Goal: Use online tool/utility: Utilize a website feature to perform a specific function

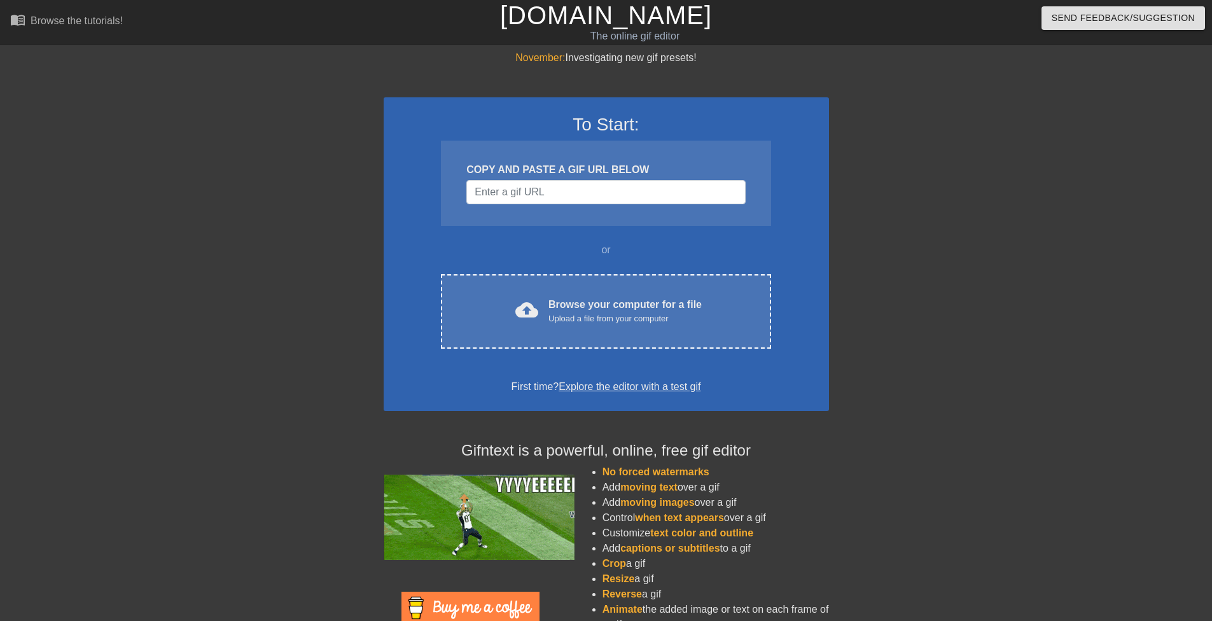
click at [531, 204] on div "COPY AND PASTE A GIF URL BELOW" at bounding box center [606, 183] width 330 height 85
click at [529, 192] on input "Username" at bounding box center [605, 192] width 279 height 24
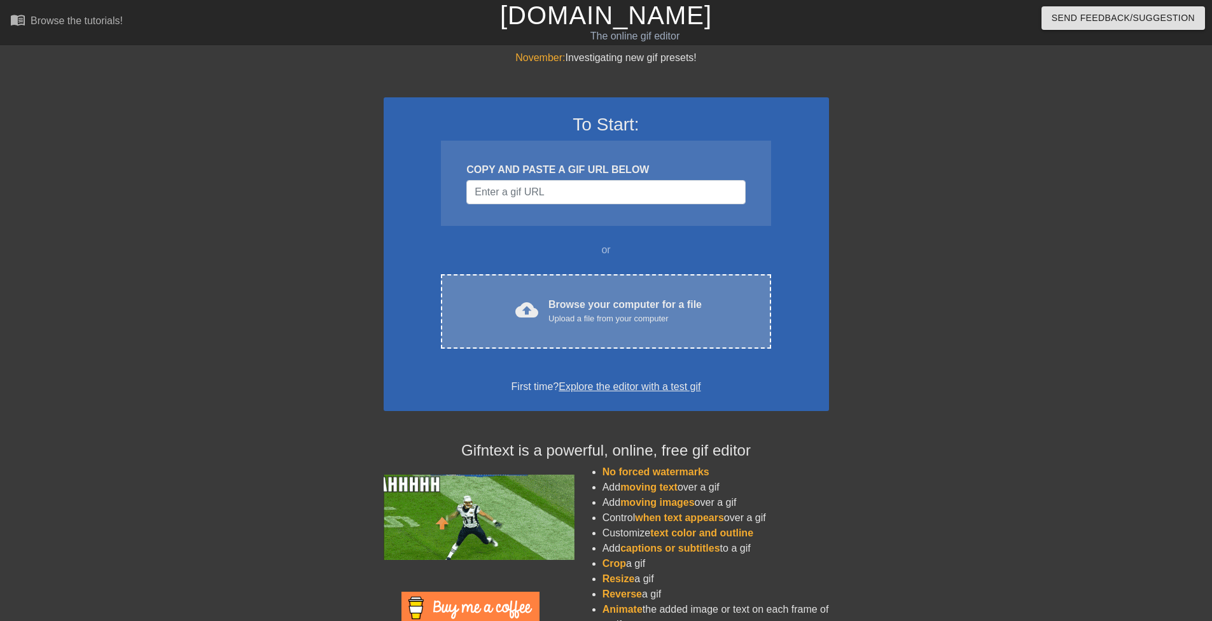
click at [554, 298] on div "Browse your computer for a file Upload a file from your computer" at bounding box center [624, 311] width 153 height 28
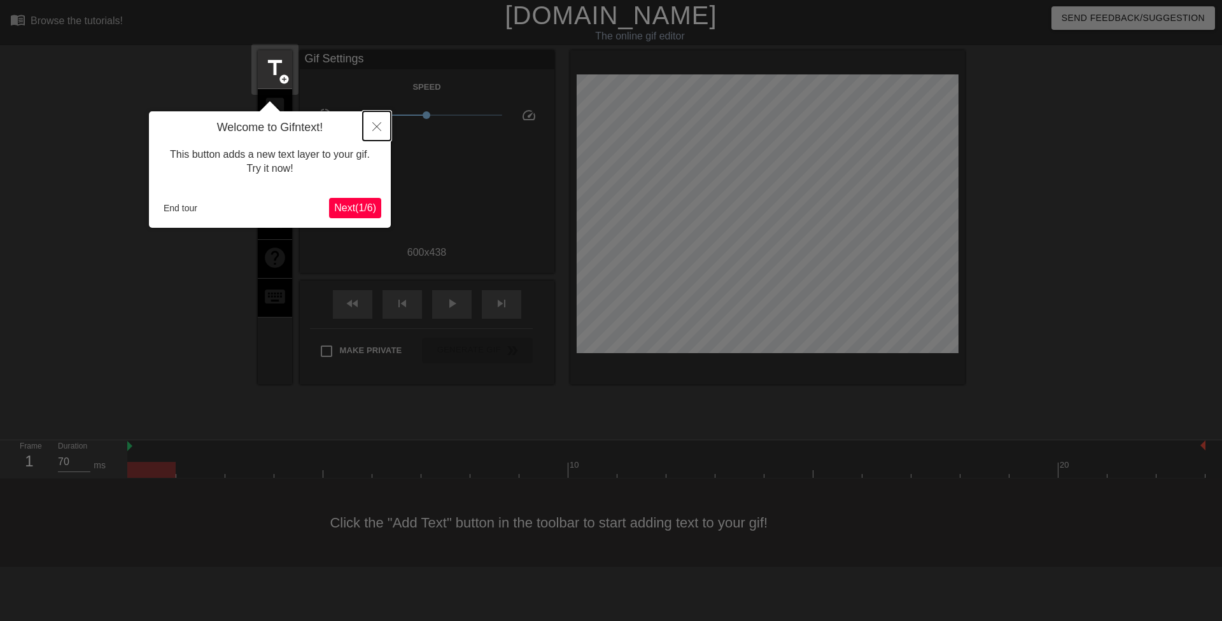
click at [372, 120] on button "Close" at bounding box center [377, 125] width 28 height 29
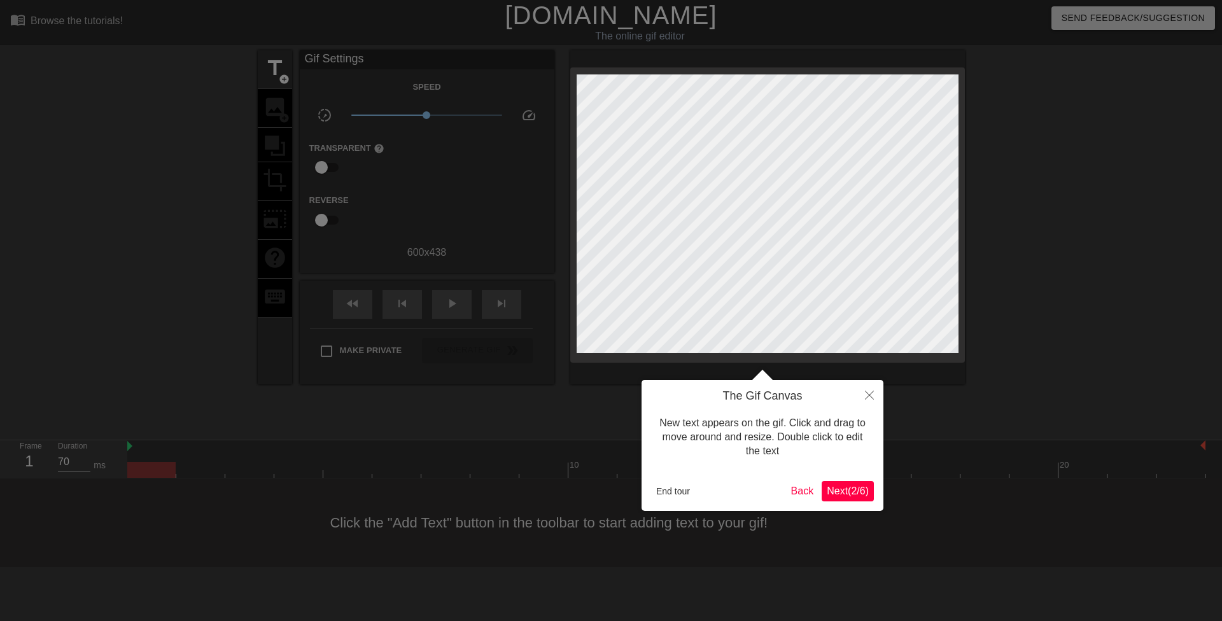
click at [839, 490] on span "Next ( 2 / 6 )" at bounding box center [847, 490] width 42 height 11
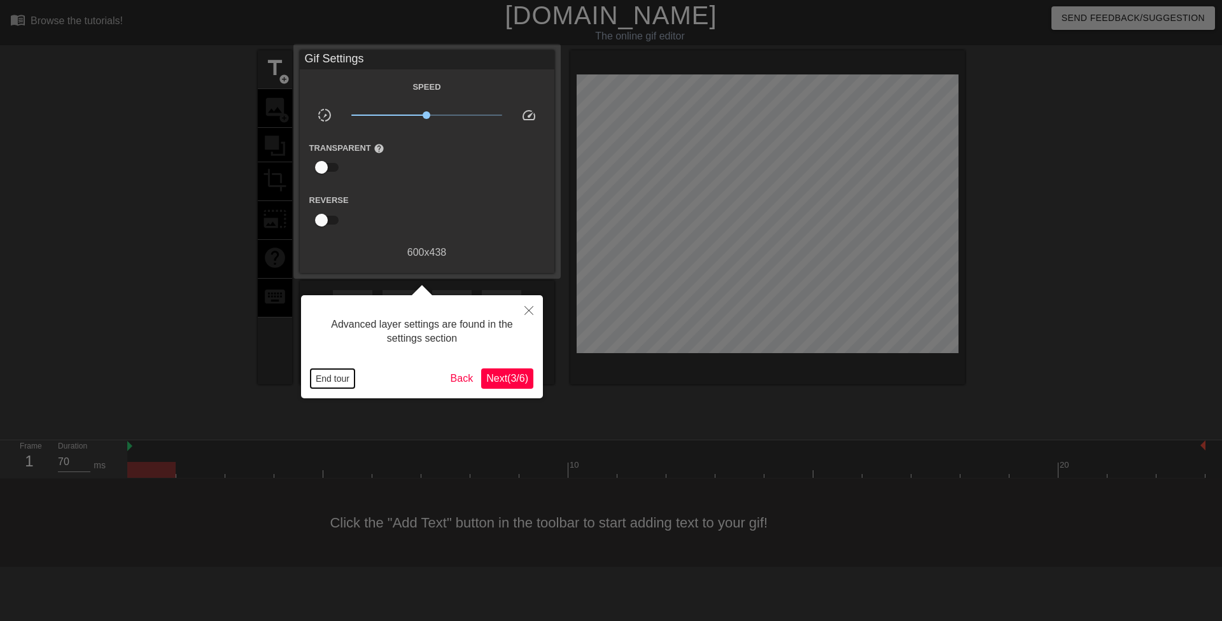
drag, startPoint x: 338, startPoint y: 378, endPoint x: 416, endPoint y: 344, distance: 85.2
click at [337, 378] on button "End tour" at bounding box center [332, 378] width 44 height 19
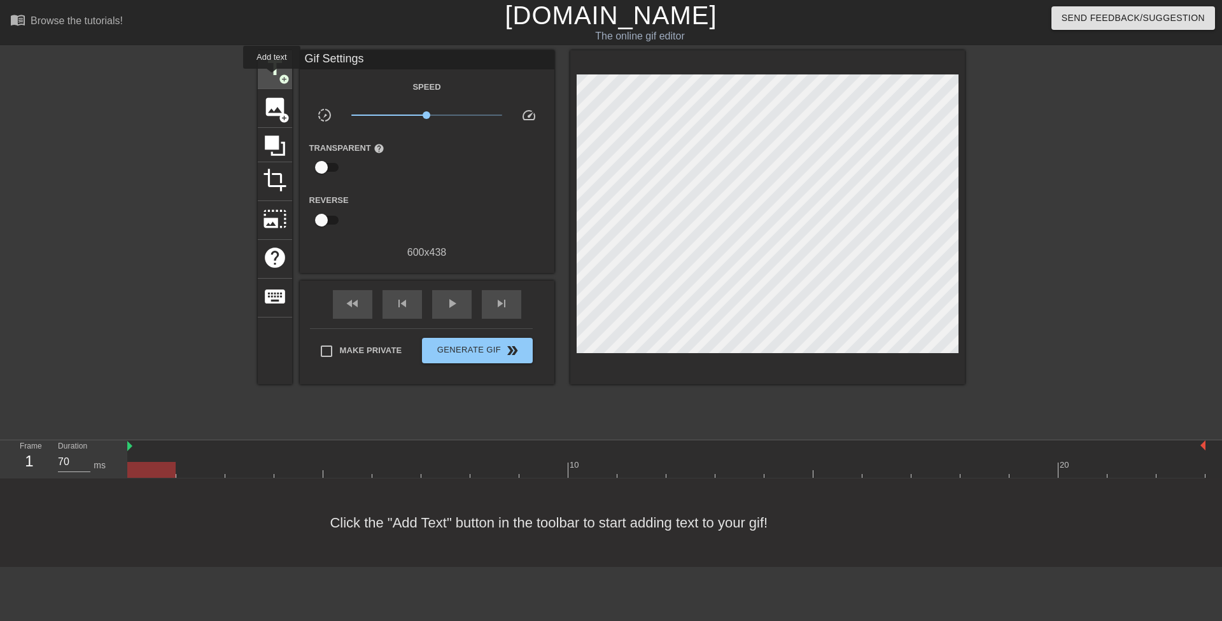
click at [272, 74] on span "title" at bounding box center [275, 68] width 24 height 24
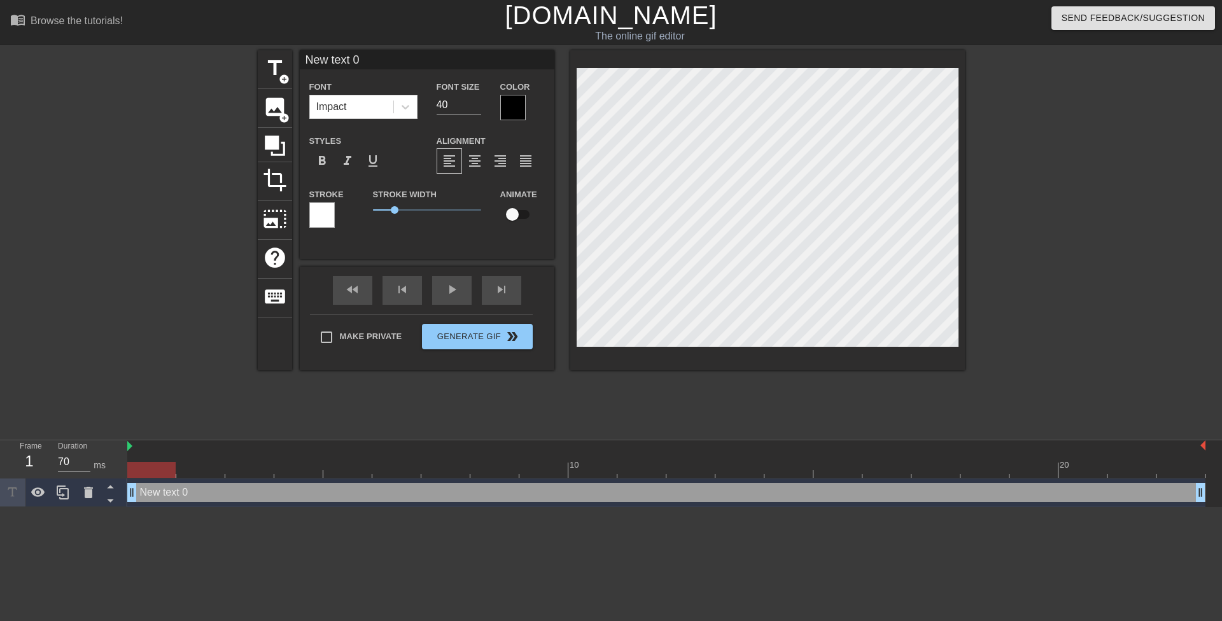
scroll to position [2, 3]
type input "$"
type textarea "$"
type input "#"
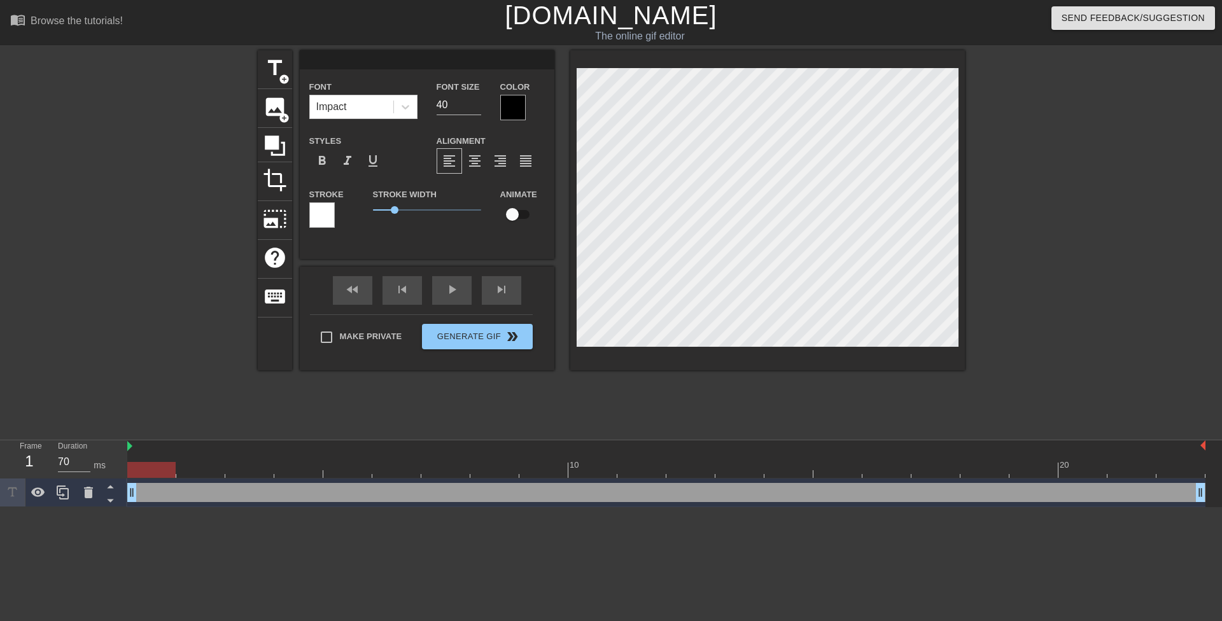
type textarea "#"
type input "#f"
type textarea "#f"
type input "#fr"
type textarea "#fr"
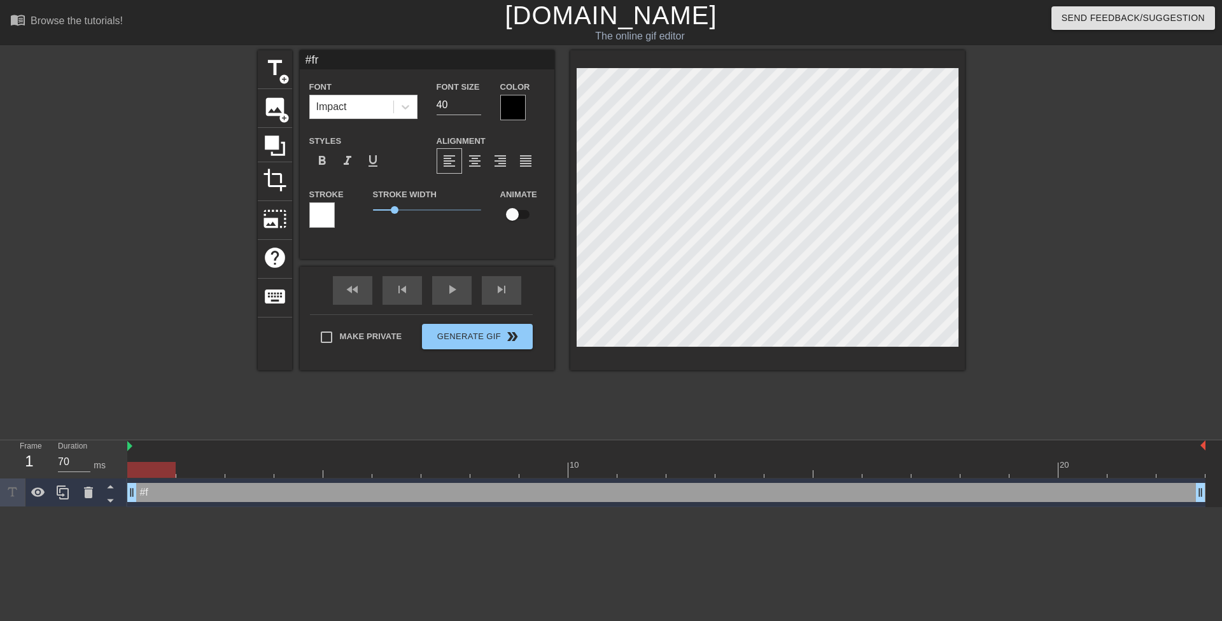
type input "#fre"
type textarea "#fre"
type input "#free"
type textarea "#free"
type input "#fre"
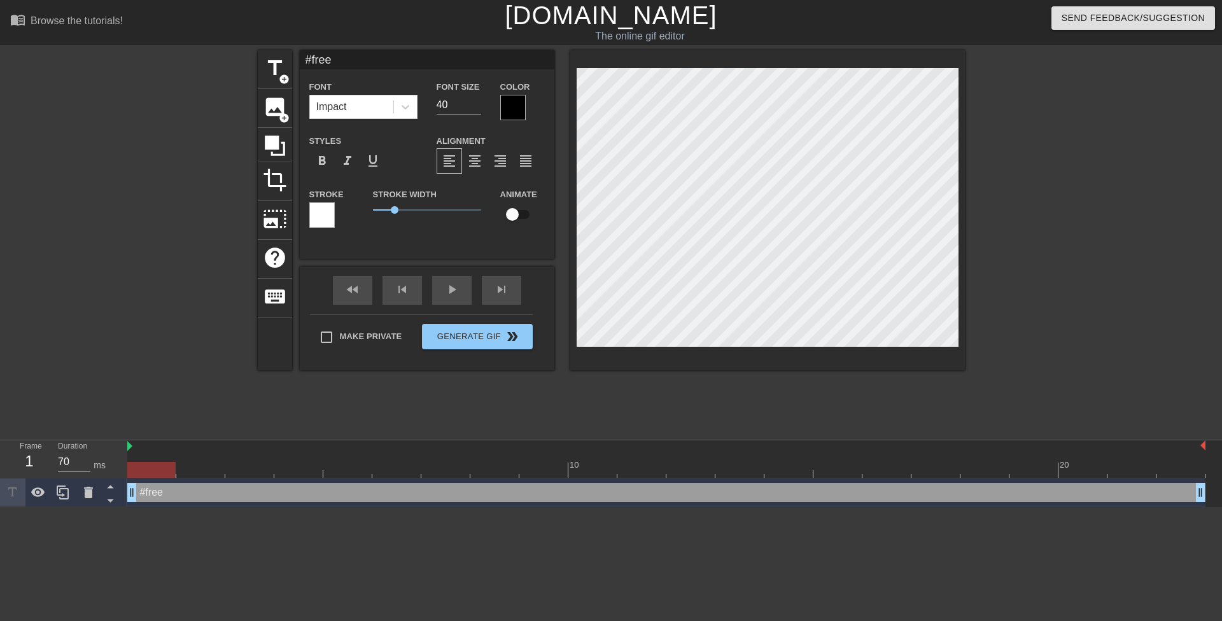
type textarea "#fre"
type input "#fr"
type textarea "#fr"
type input "#f"
type textarea "#f"
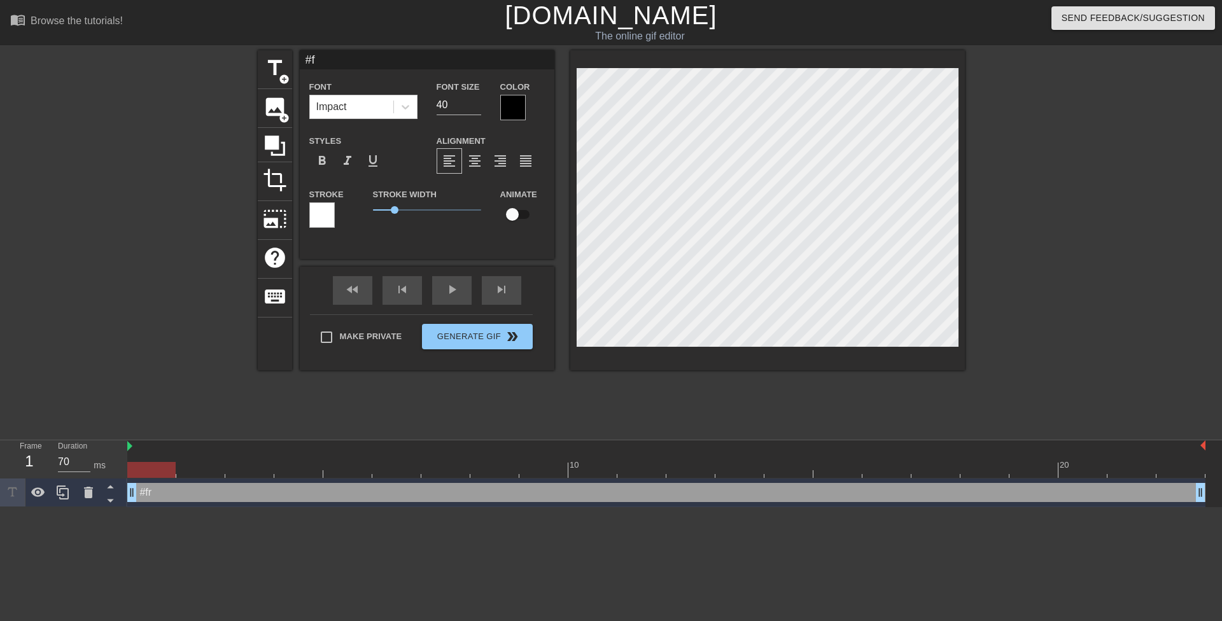
scroll to position [2, 1]
type input "#"
type textarea "#"
type input "#"
type textarea "#"
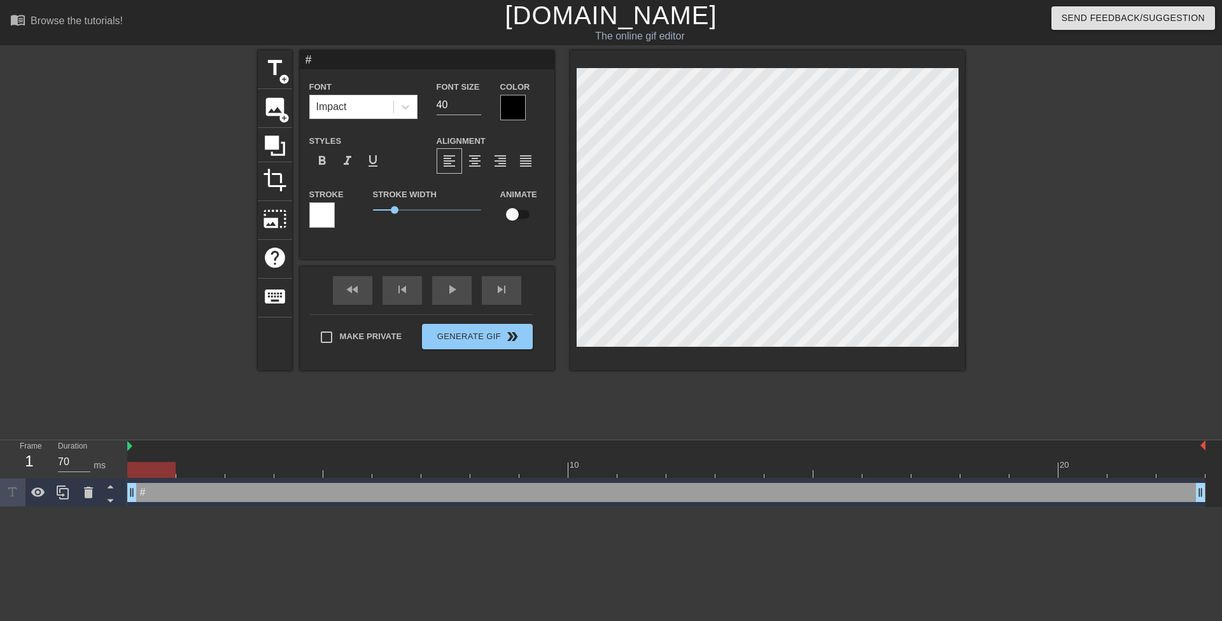
type input "# f"
type textarea "# f"
type input "# fr"
type textarea "# fr"
type input "# fre"
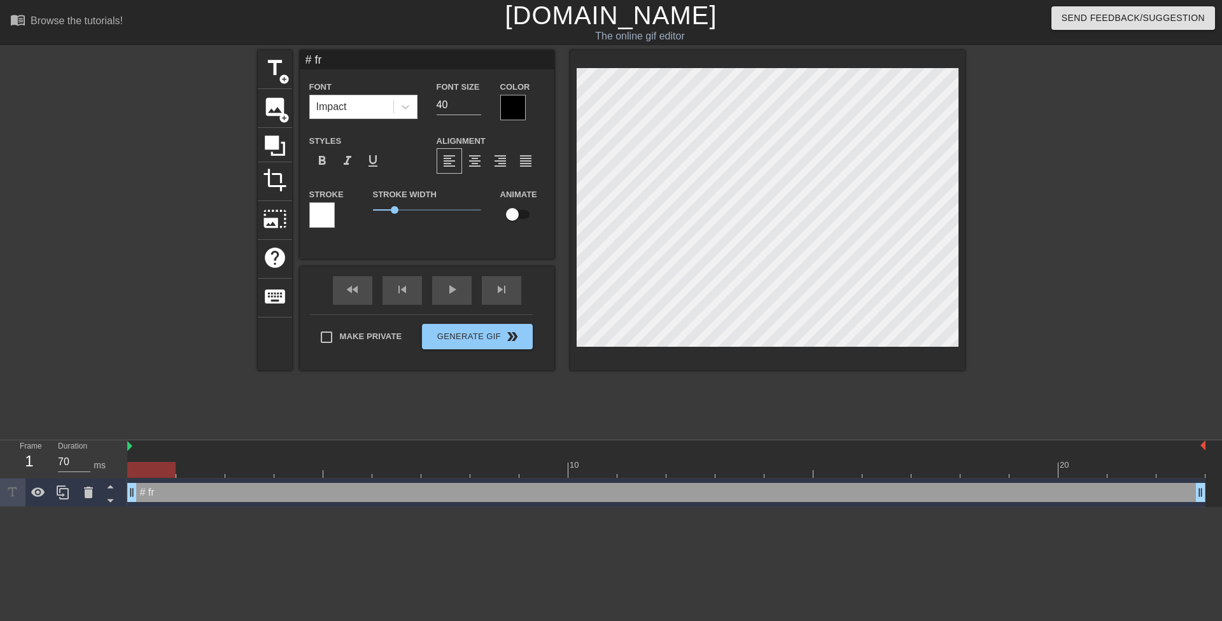
type textarea "# fre"
type input "# free"
type textarea "# free"
type input "# frees"
type textarea "# frees"
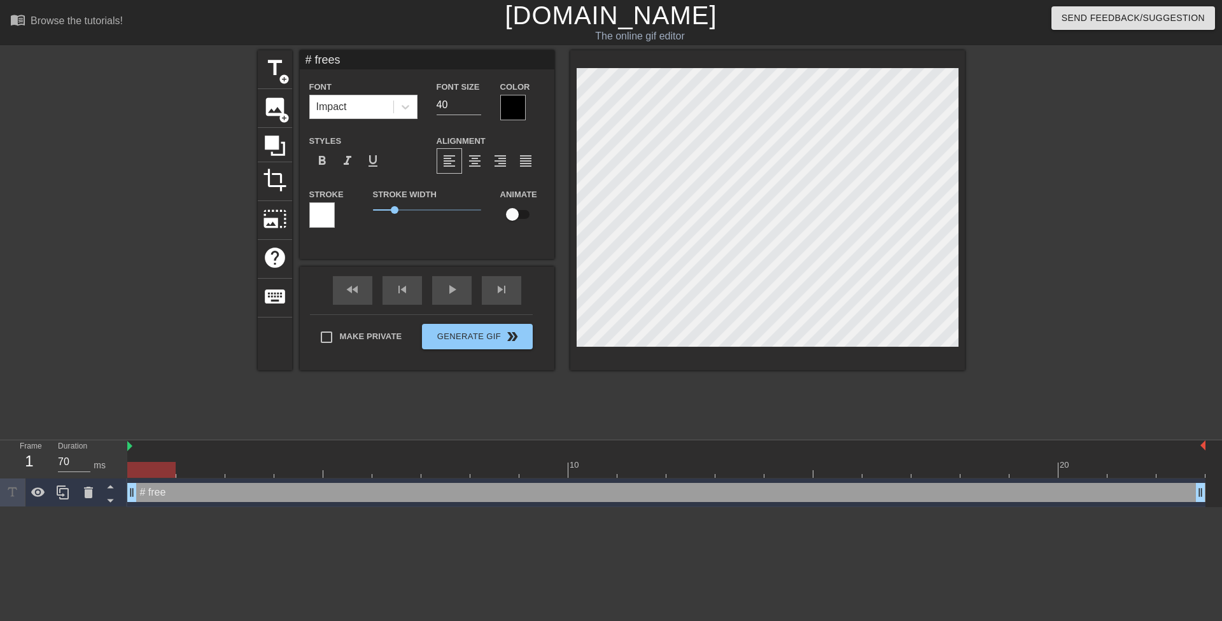
type input "# freesp"
type textarea "# freesp"
type input "# freespi"
type textarea "# freespin"
type input "# freespino"
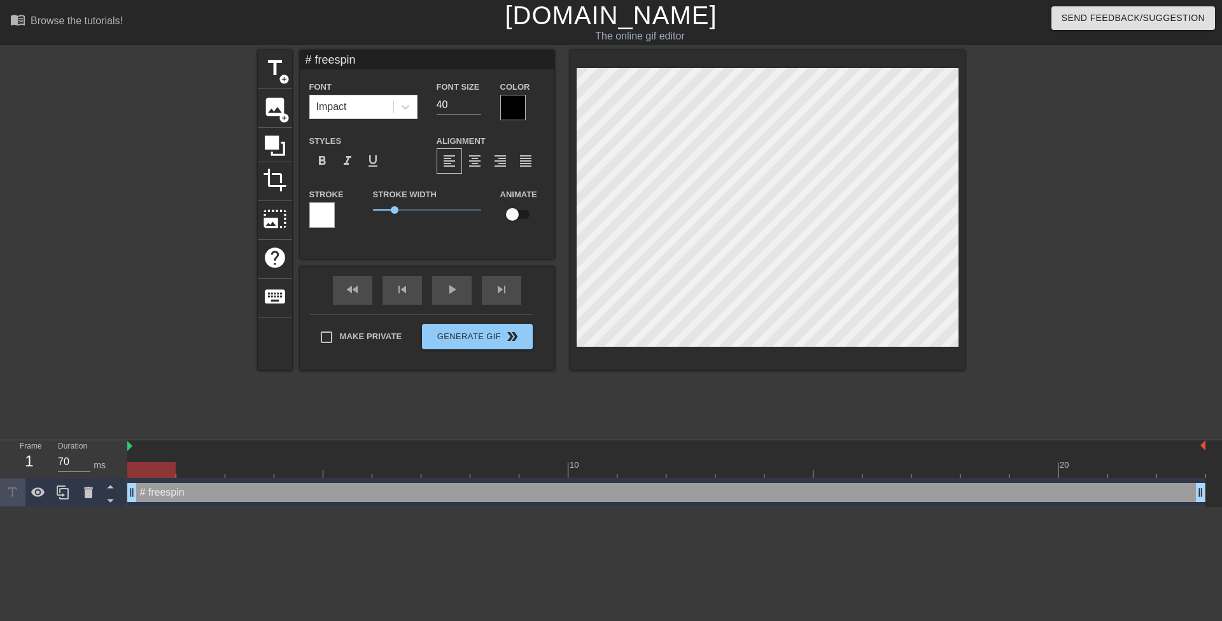
type textarea "# freespino"
type input "# freespinoz"
type textarea "# freespinoz"
type input "# freespinoza"
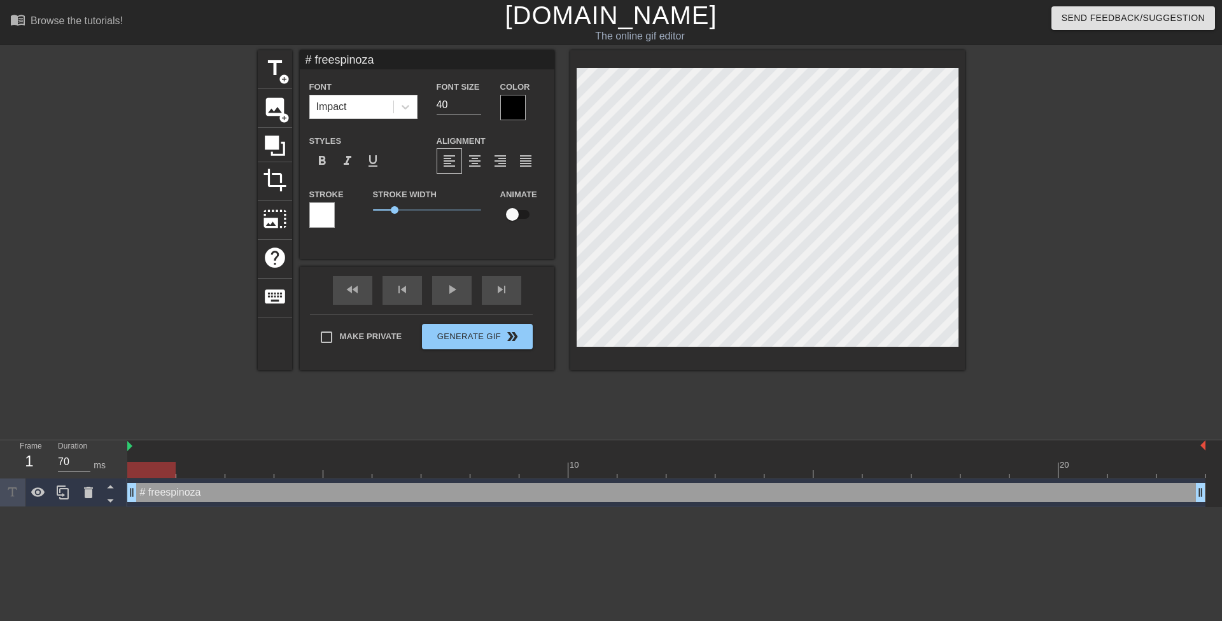
type textarea "# freespinoza"
click at [509, 106] on div at bounding box center [512, 107] width 25 height 25
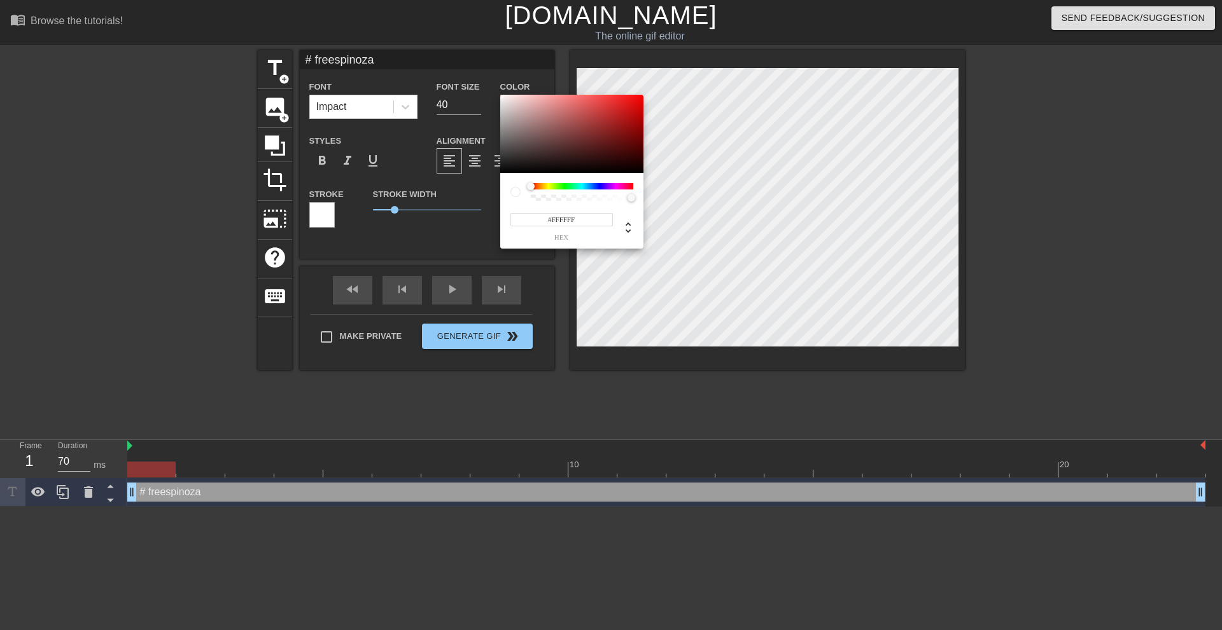
drag, startPoint x: 519, startPoint y: 127, endPoint x: 474, endPoint y: 76, distance: 68.1
click at [474, 76] on div "#FFFFFF hex" at bounding box center [611, 315] width 1222 height 630
click at [553, 202] on div "#FFFFFF hex" at bounding box center [571, 221] width 123 height 40
type input "255"
type input "1"
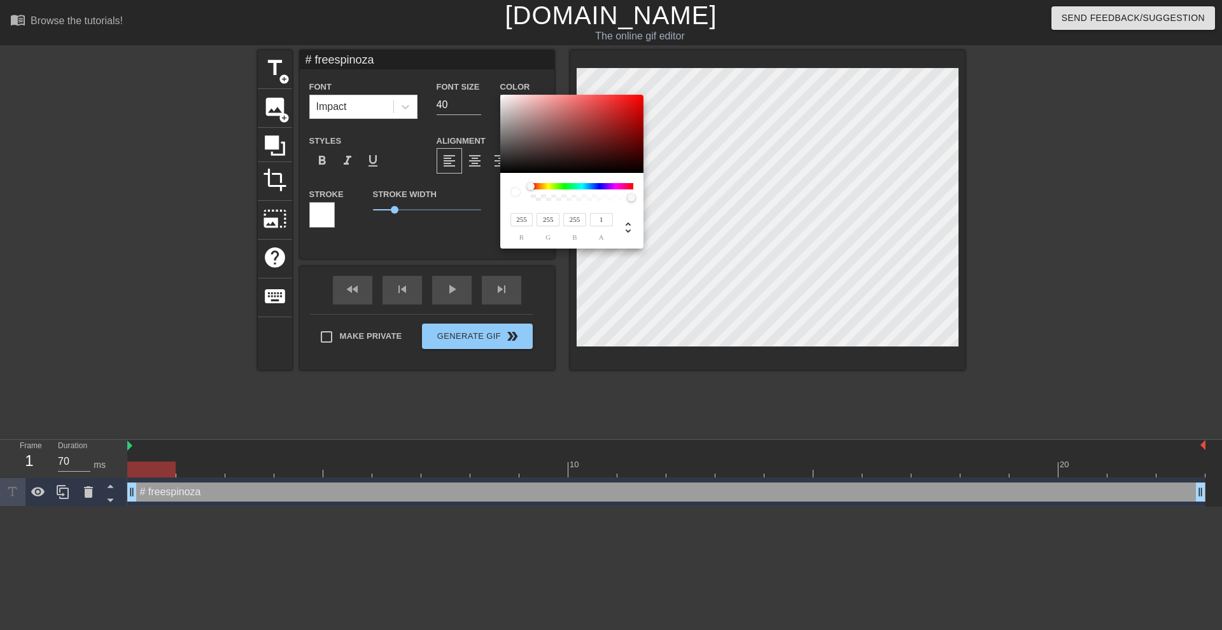
drag, startPoint x: 546, startPoint y: 198, endPoint x: 688, endPoint y: 208, distance: 142.8
click at [688, 208] on div "255 r 255 g 255 b 1 a" at bounding box center [611, 315] width 1222 height 630
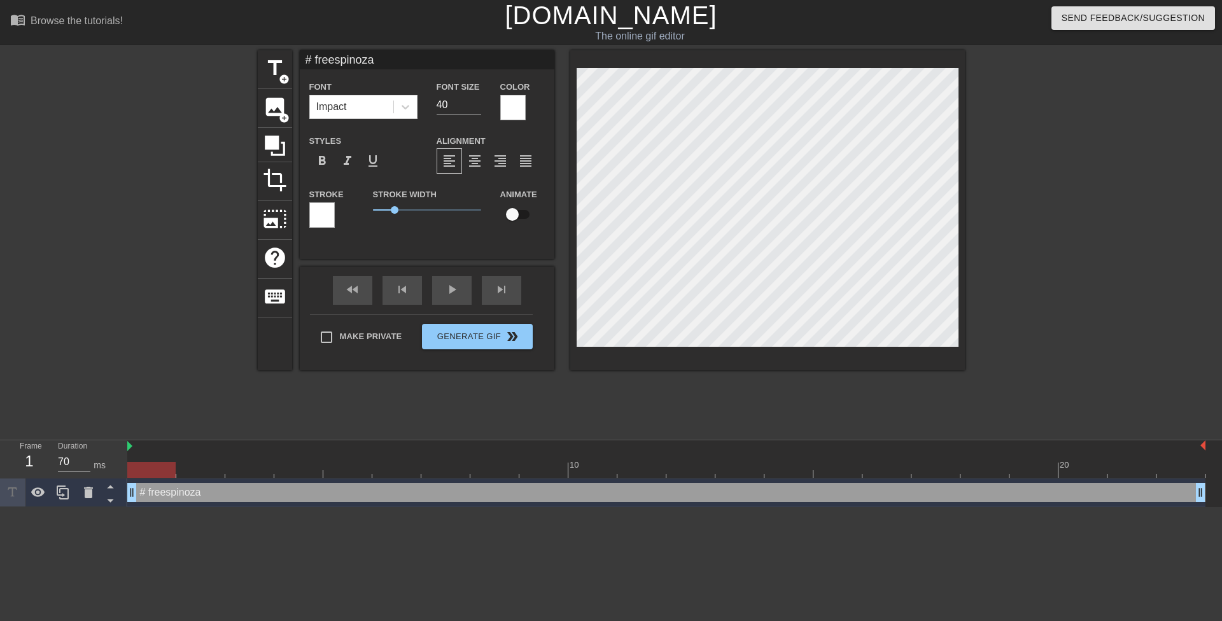
scroll to position [2, 2]
click at [323, 158] on span "format_bold" at bounding box center [321, 160] width 15 height 15
click at [480, 161] on span "format_align_center" at bounding box center [474, 160] width 15 height 15
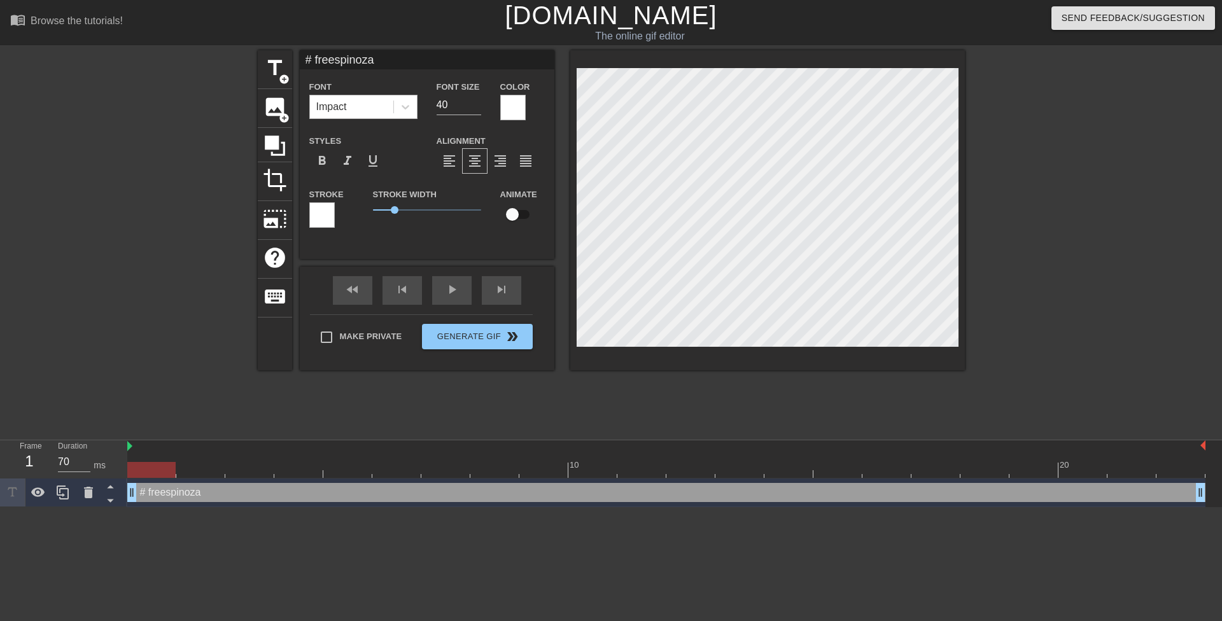
click at [356, 111] on div "Impact" at bounding box center [351, 106] width 83 height 23
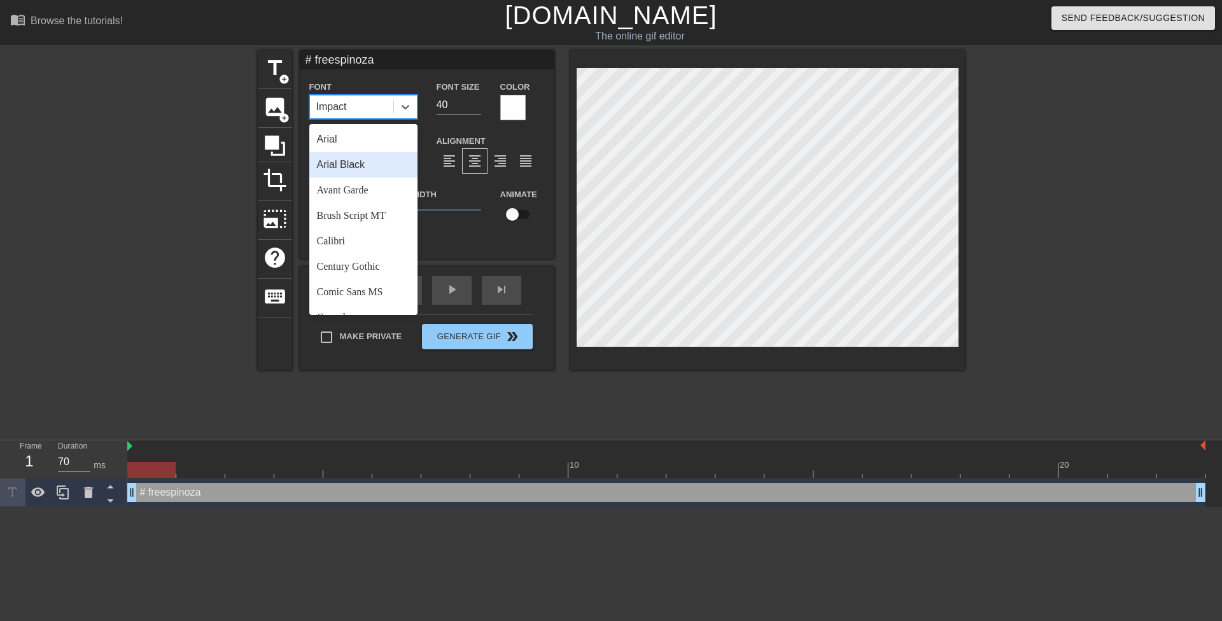
click at [363, 147] on div "Arial" at bounding box center [363, 139] width 108 height 25
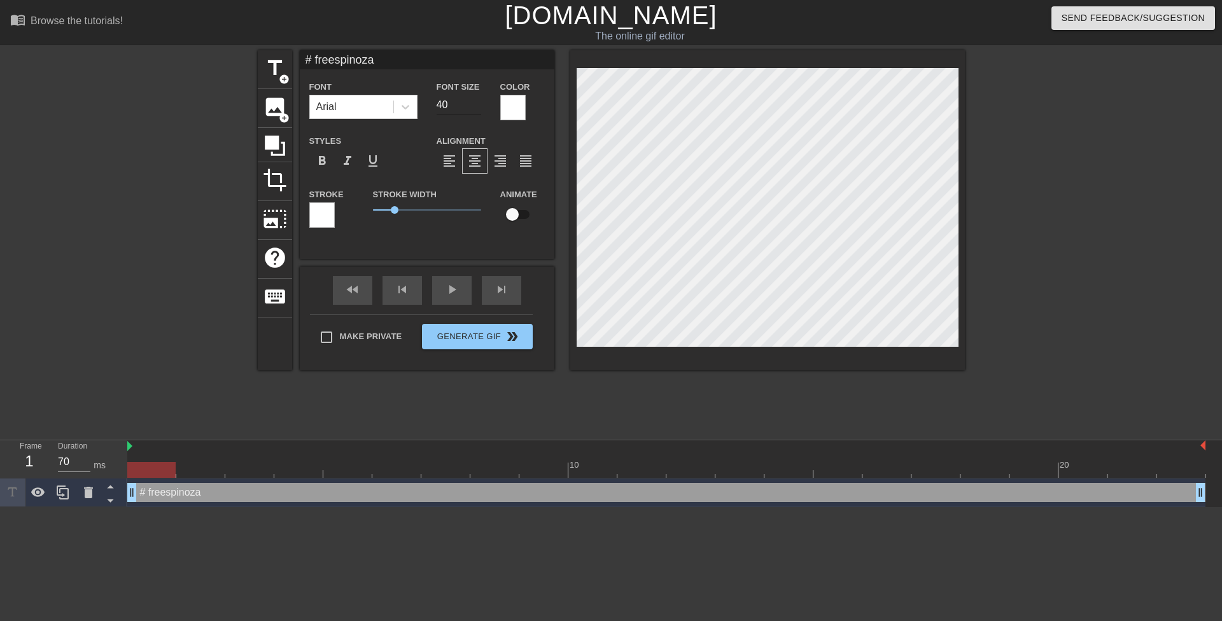
scroll to position [2, 1]
type input "#freespinoza"
type textarea "#freespinoza"
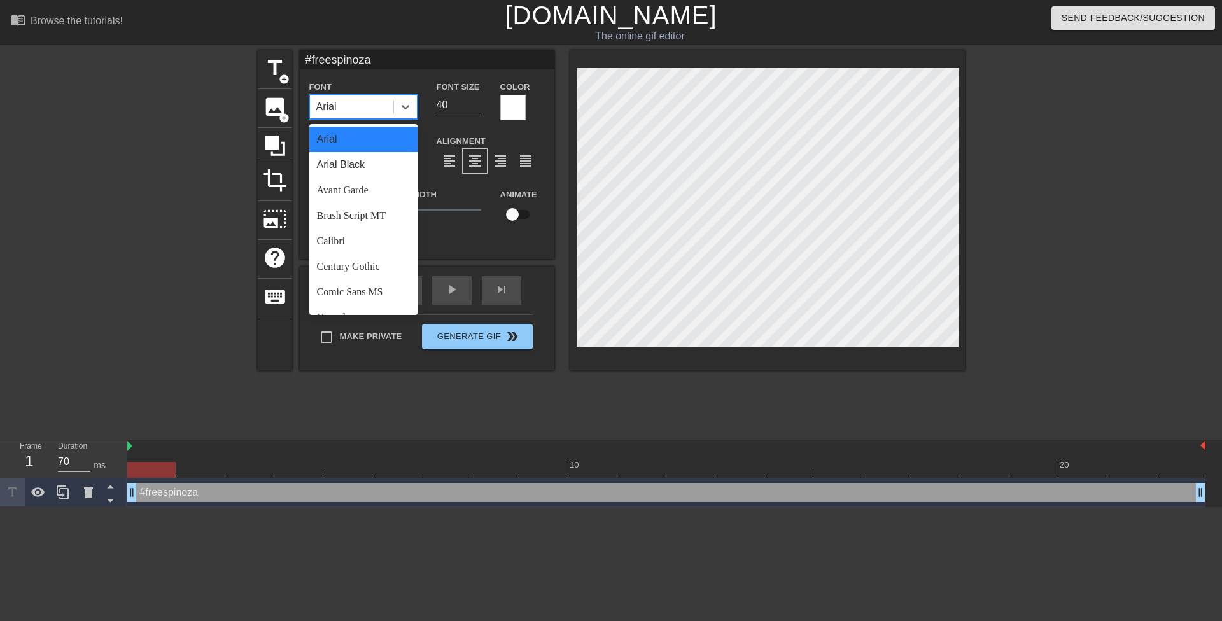
click at [392, 115] on div "Arial" at bounding box center [363, 107] width 108 height 24
click at [364, 172] on div "Arial Black" at bounding box center [363, 164] width 108 height 25
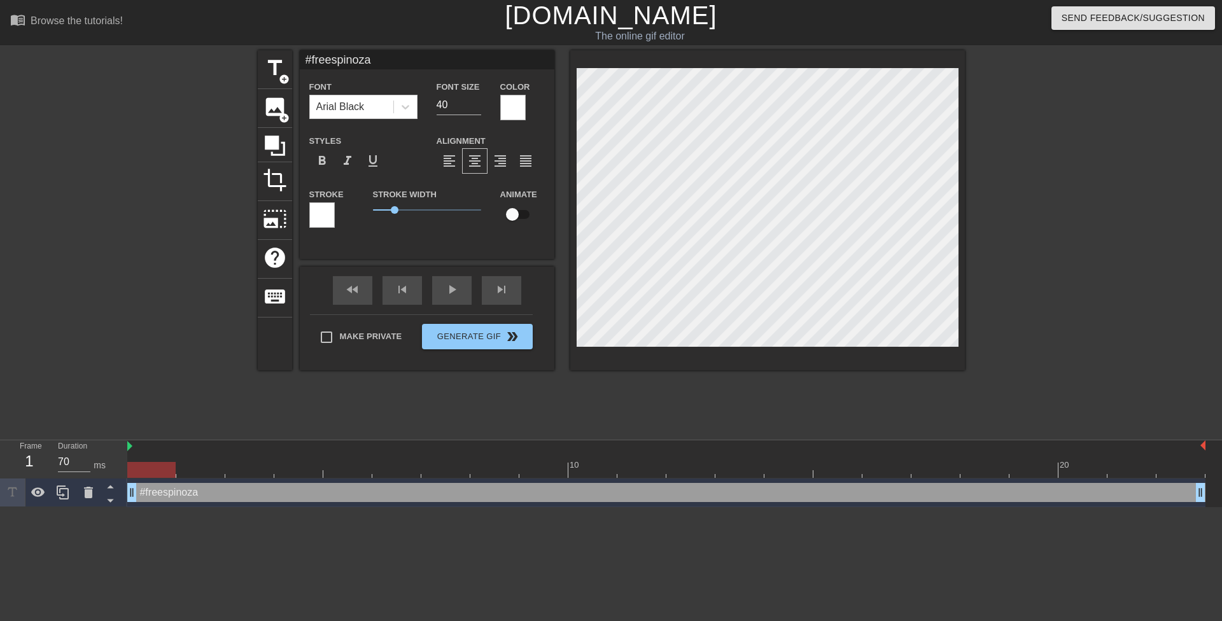
scroll to position [2, 3]
click at [396, 103] on div at bounding box center [405, 106] width 23 height 23
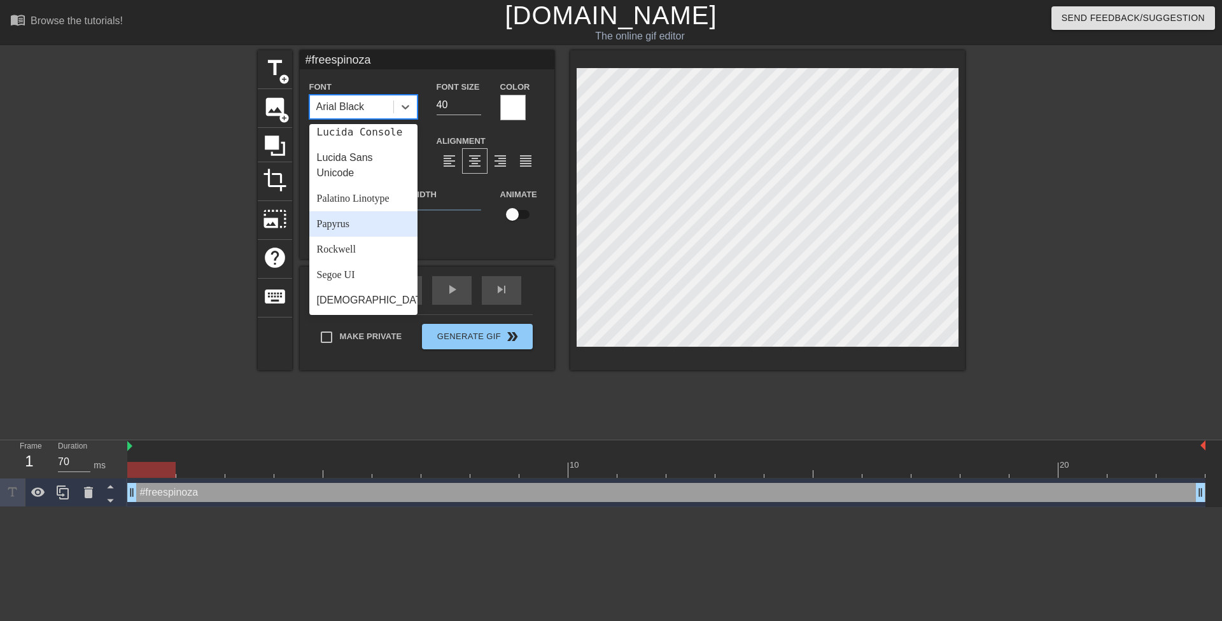
scroll to position [318, 0]
click at [365, 223] on div "Lucida Sans Unicode" at bounding box center [363, 210] width 108 height 41
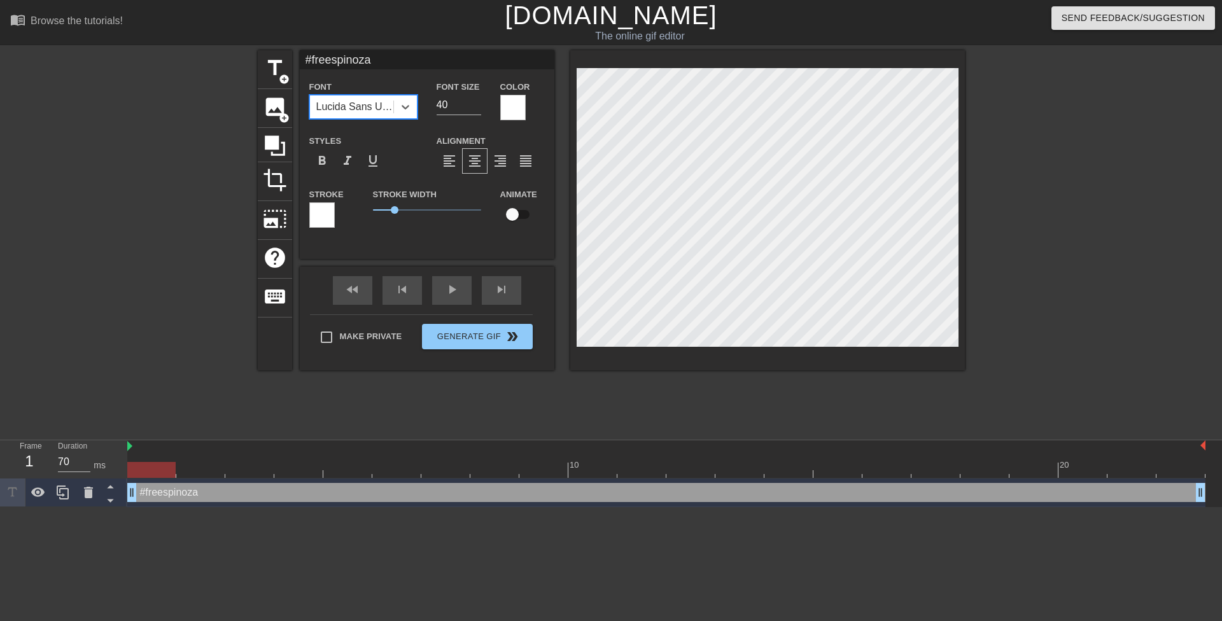
click at [345, 118] on div "Lucida Sans Unicode" at bounding box center [363, 107] width 108 height 24
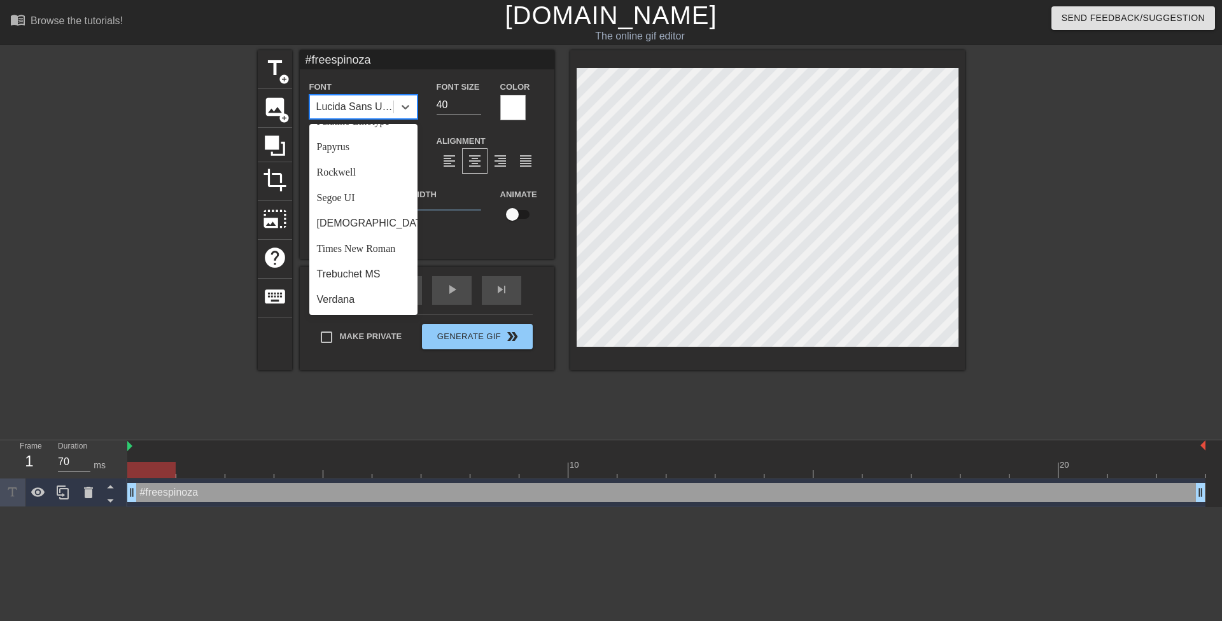
scroll to position [456, 0]
click at [356, 205] on div "Segoe UI" at bounding box center [363, 197] width 108 height 25
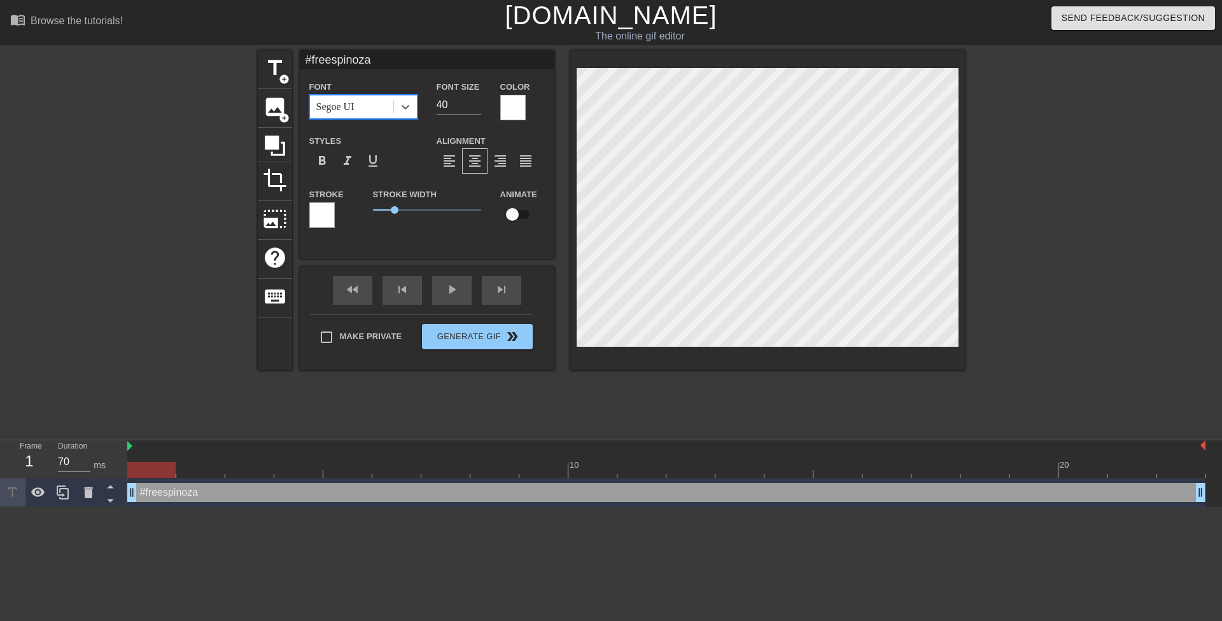
click at [376, 118] on div "Segoe UI" at bounding box center [351, 106] width 83 height 23
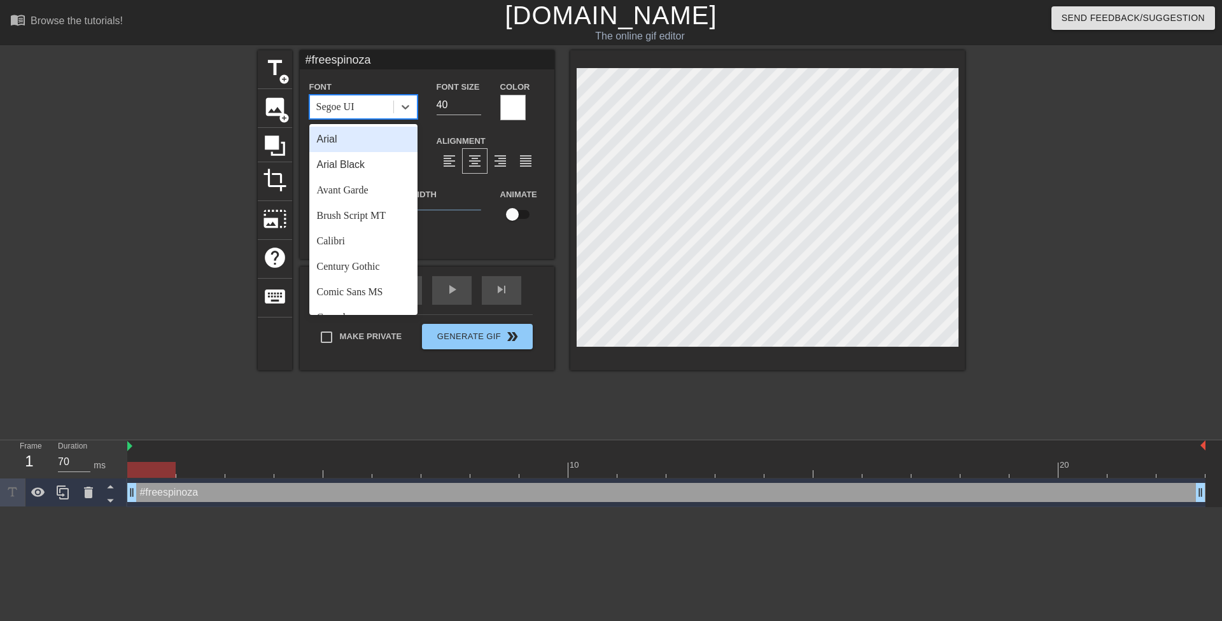
click at [361, 143] on div "Arial" at bounding box center [363, 139] width 108 height 25
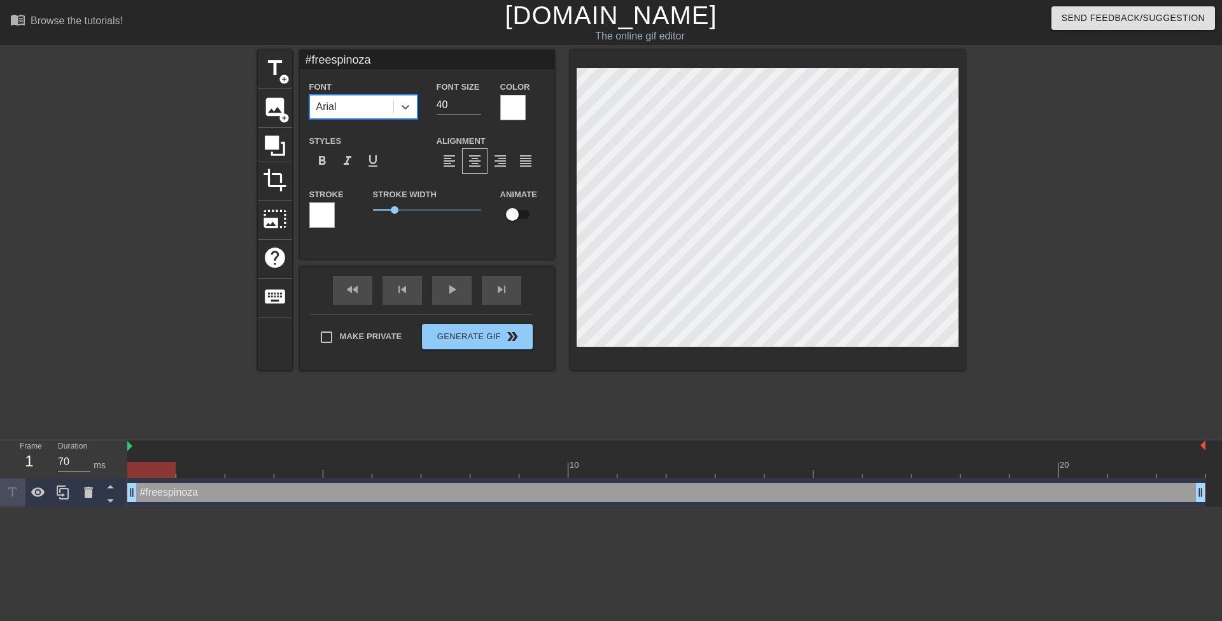
click at [388, 123] on div "Font option Arial, selected. 0 results available. Select is focused ,type to re…" at bounding box center [426, 159] width 235 height 160
click at [384, 123] on div "Font Arial Font Size 40 Color Styles format_bold format_italic format_underline…" at bounding box center [426, 159] width 235 height 160
click at [382, 113] on div "Arial" at bounding box center [351, 106] width 83 height 23
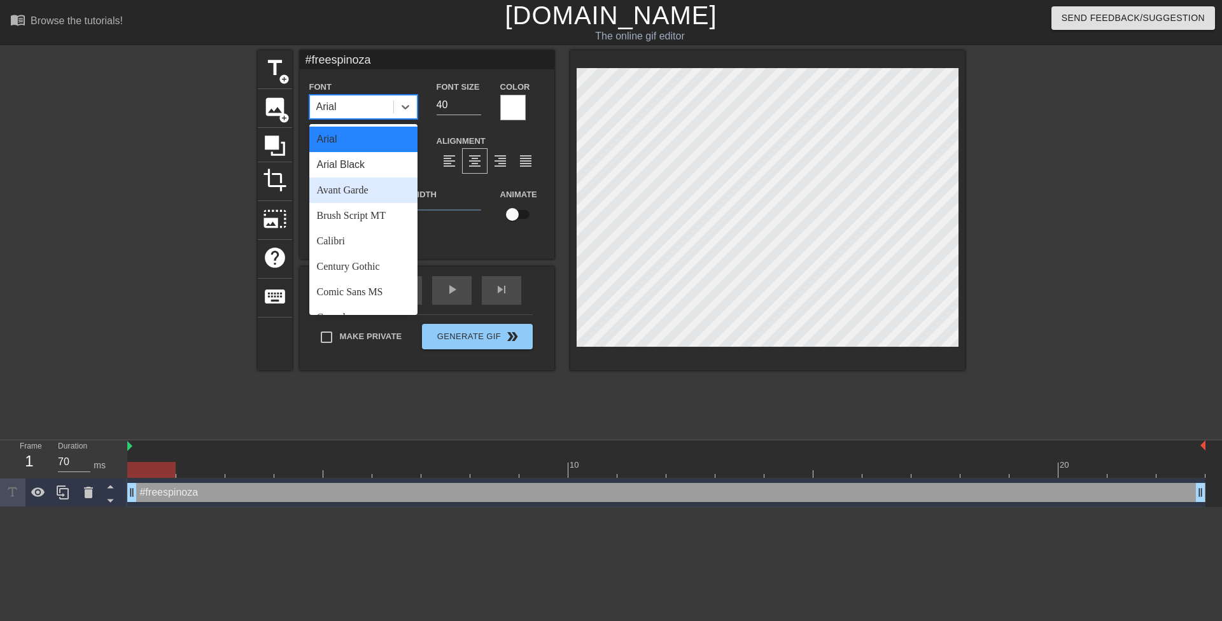
click at [358, 195] on div "Avant Garde" at bounding box center [363, 190] width 108 height 25
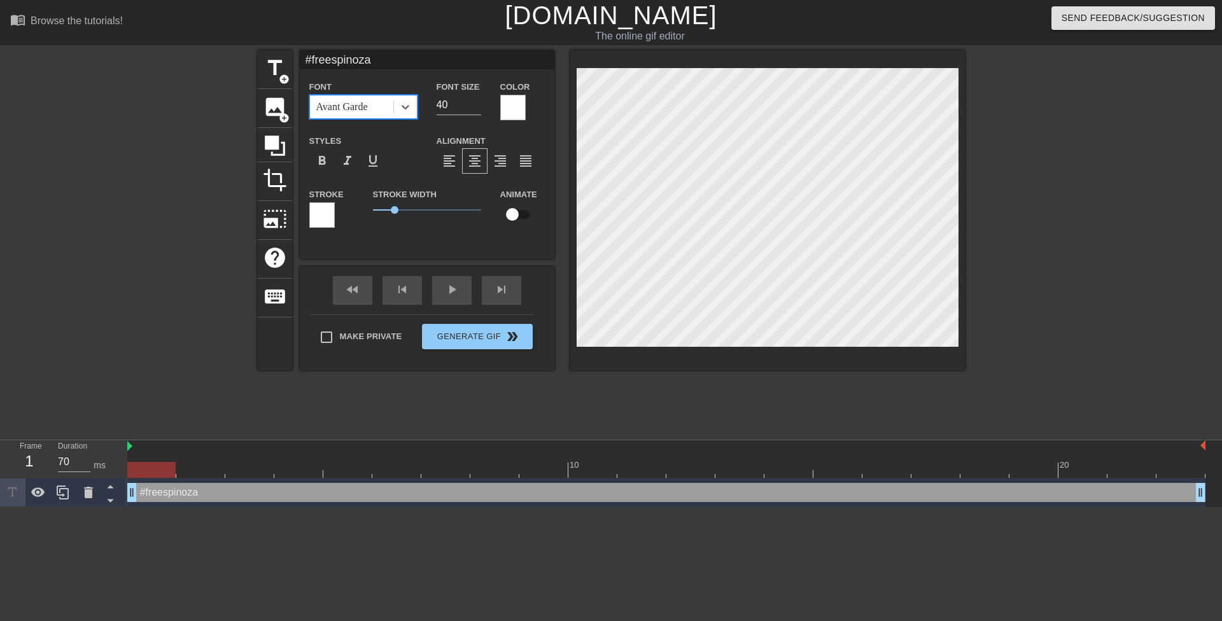
click at [374, 117] on div "Avant Garde" at bounding box center [351, 106] width 83 height 23
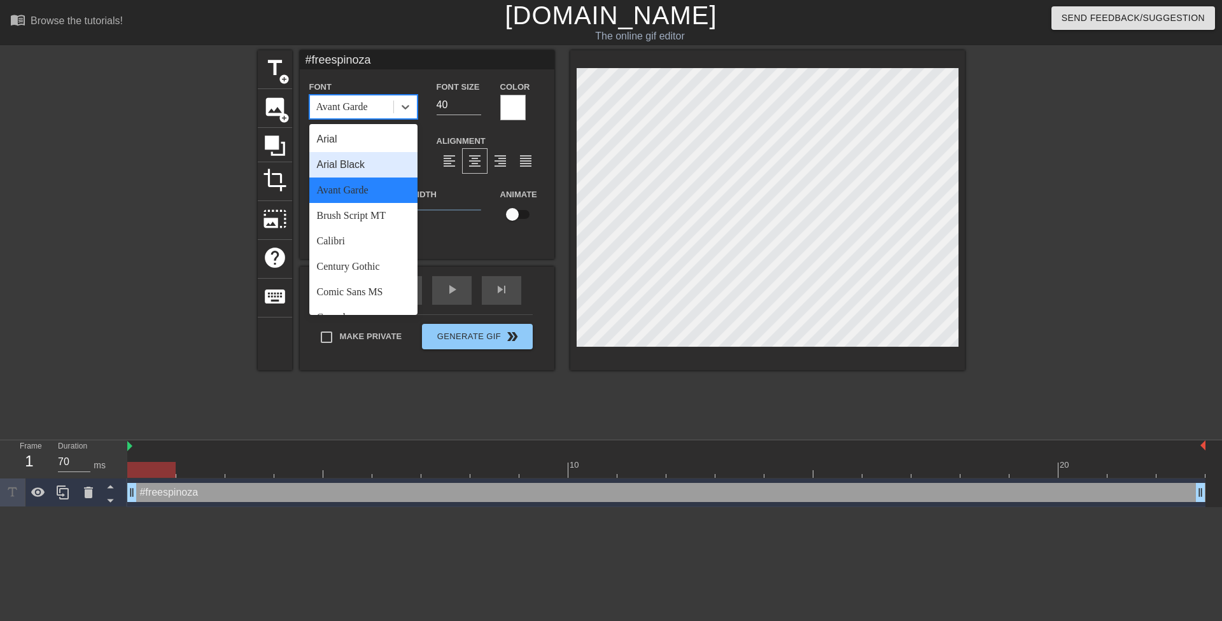
click at [363, 165] on div "Arial Black" at bounding box center [363, 164] width 108 height 25
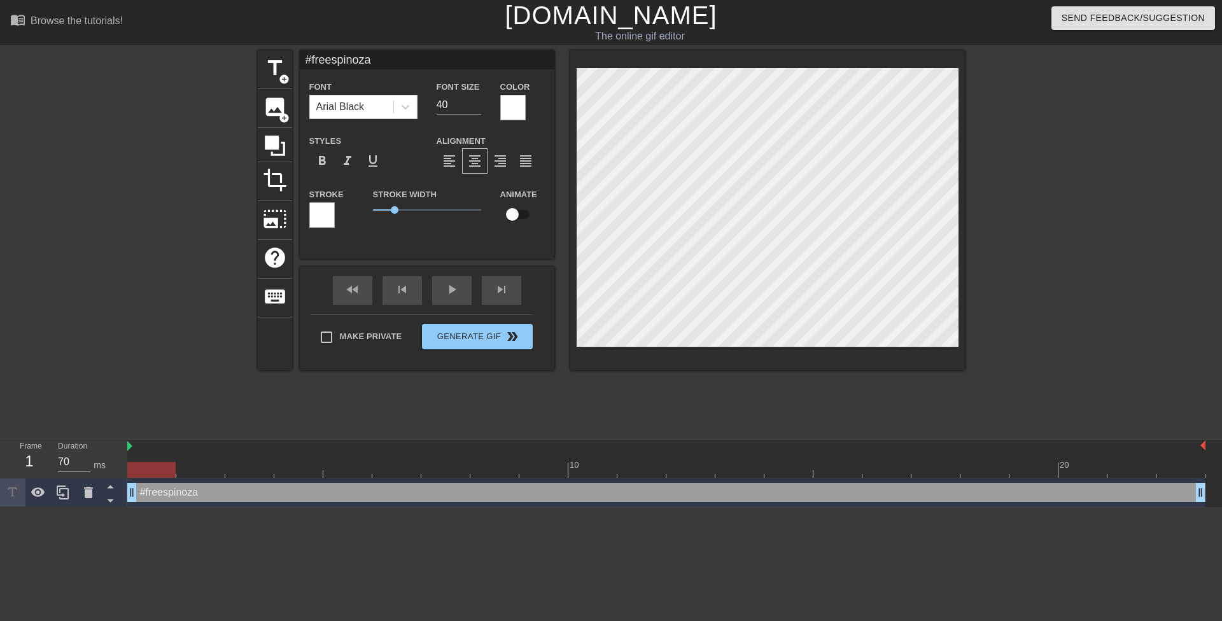
scroll to position [2, 1]
type input "# freespinoza"
type textarea "# freespinoza"
type input "#freespinoza"
type textarea "#freespinoza"
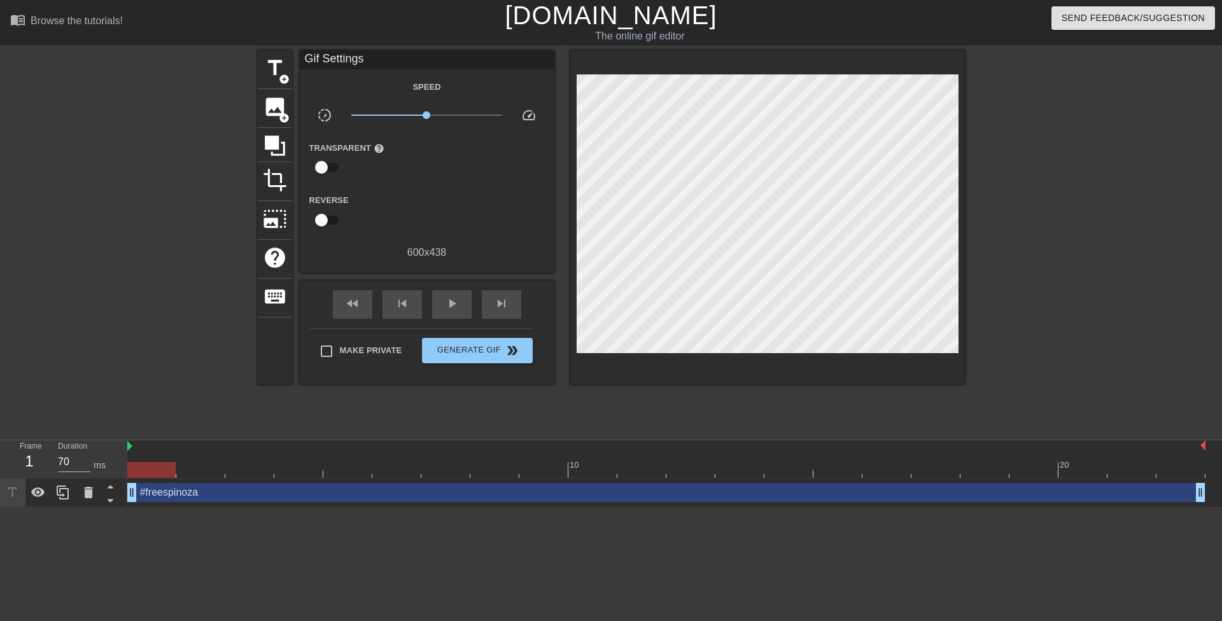
click at [312, 507] on html "menu_book Browse the tutorials! [DOMAIN_NAME] The online gif editor Send Feedba…" at bounding box center [611, 253] width 1222 height 507
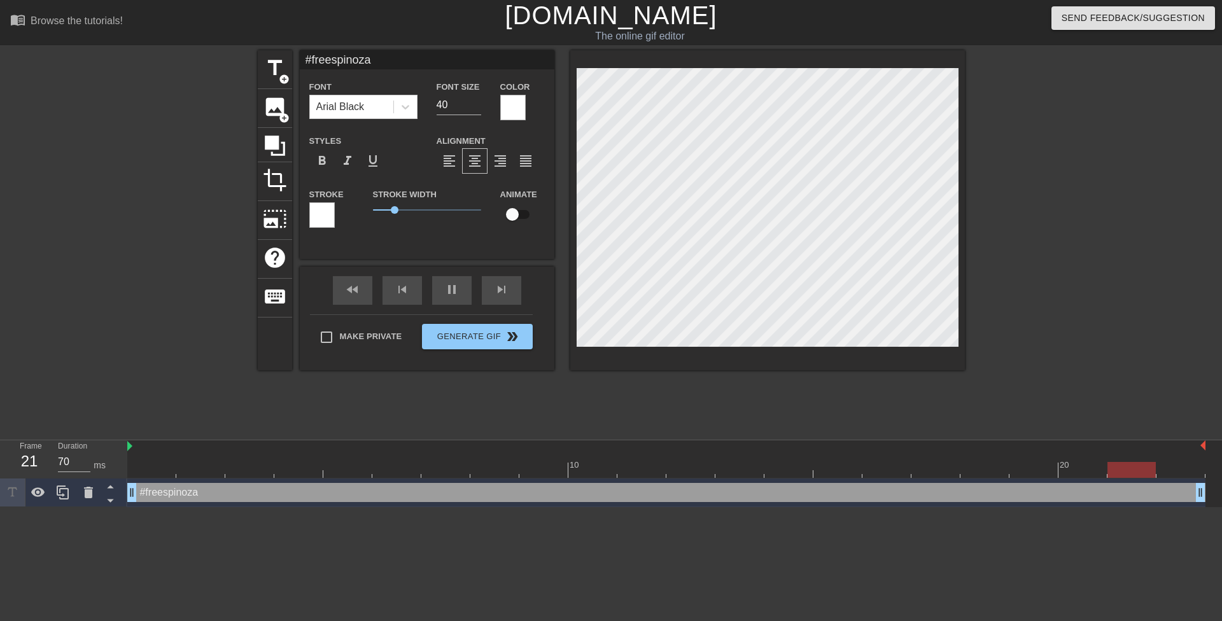
click at [1134, 165] on div at bounding box center [1075, 241] width 191 height 382
click at [394, 106] on div at bounding box center [405, 106] width 23 height 23
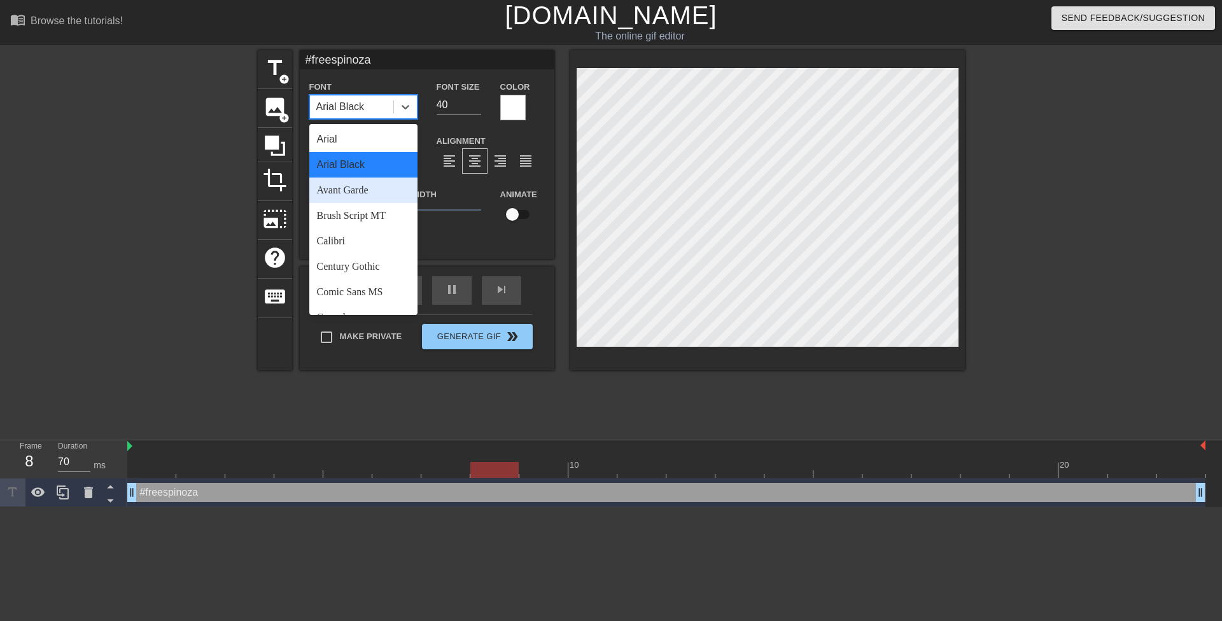
click at [375, 190] on div "Avant Garde" at bounding box center [363, 190] width 108 height 25
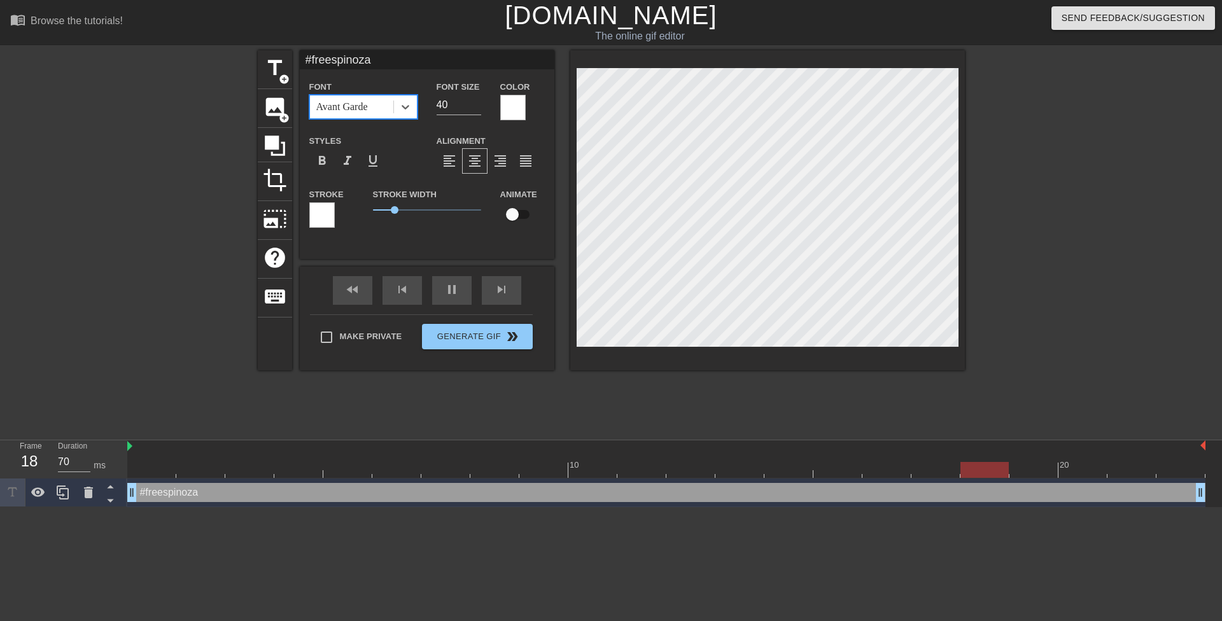
click at [376, 113] on div "Avant Garde" at bounding box center [351, 106] width 83 height 23
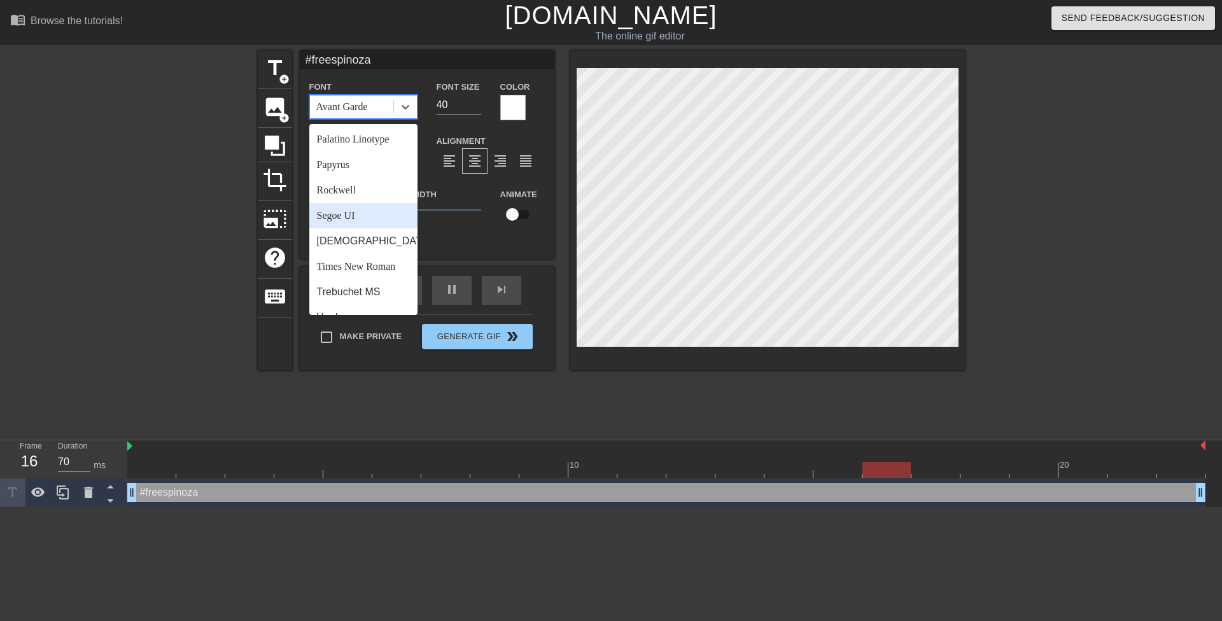
scroll to position [456, 0]
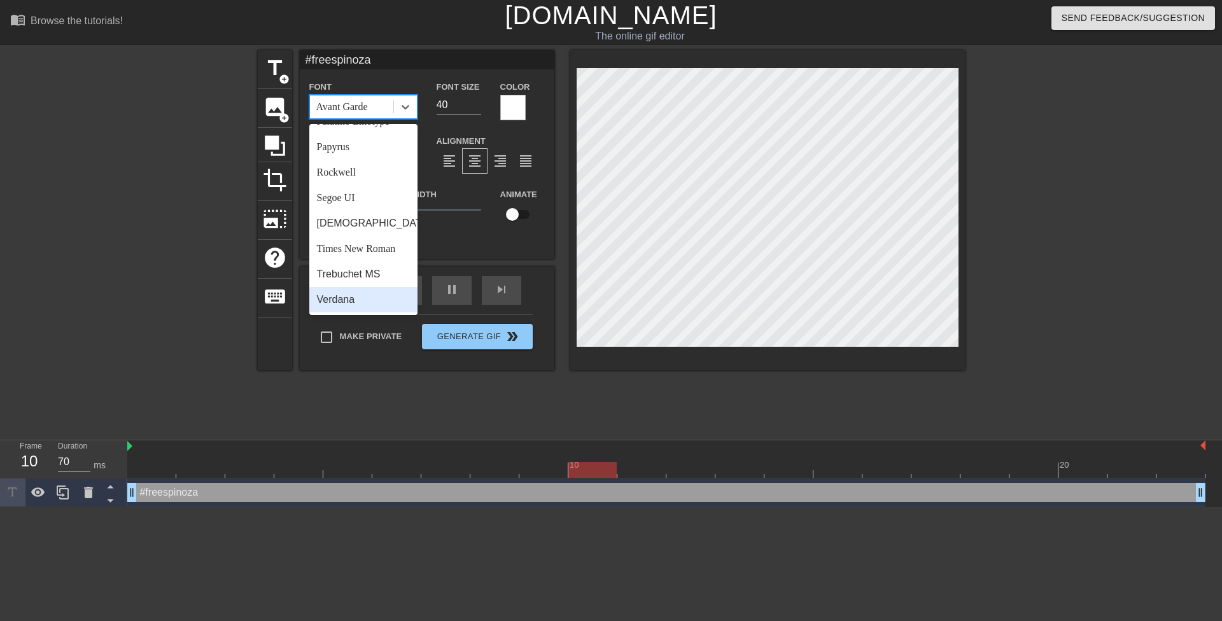
click at [347, 292] on div "Verdana" at bounding box center [363, 299] width 108 height 25
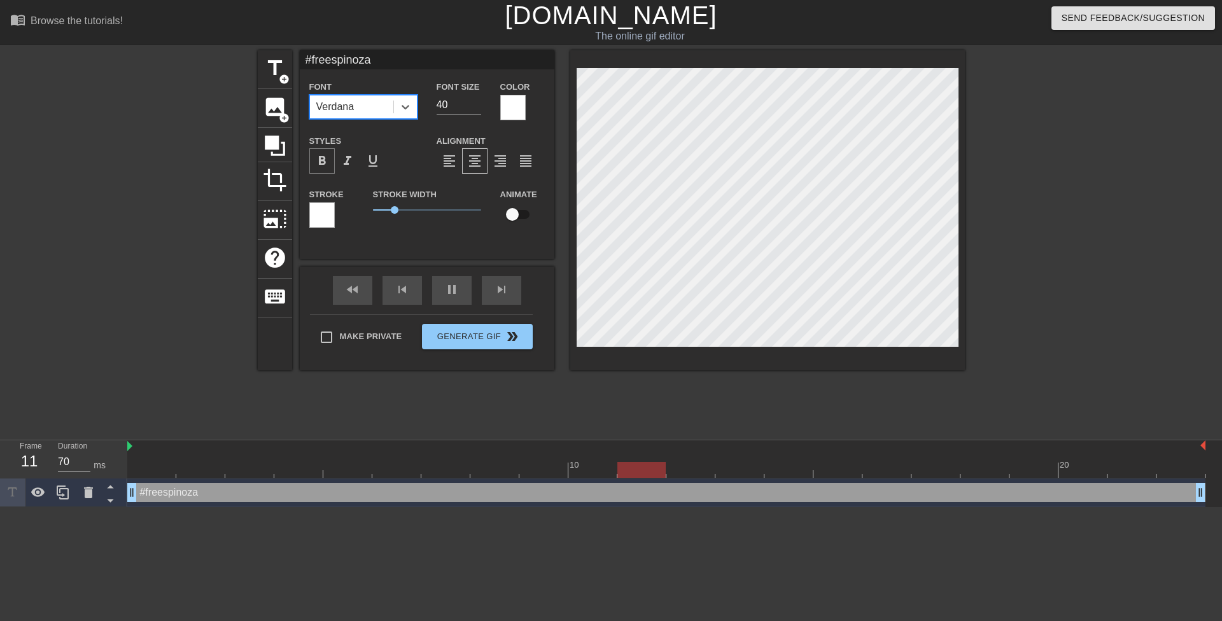
click at [320, 165] on span "format_bold" at bounding box center [321, 160] width 15 height 15
click at [1152, 215] on div at bounding box center [1075, 241] width 191 height 382
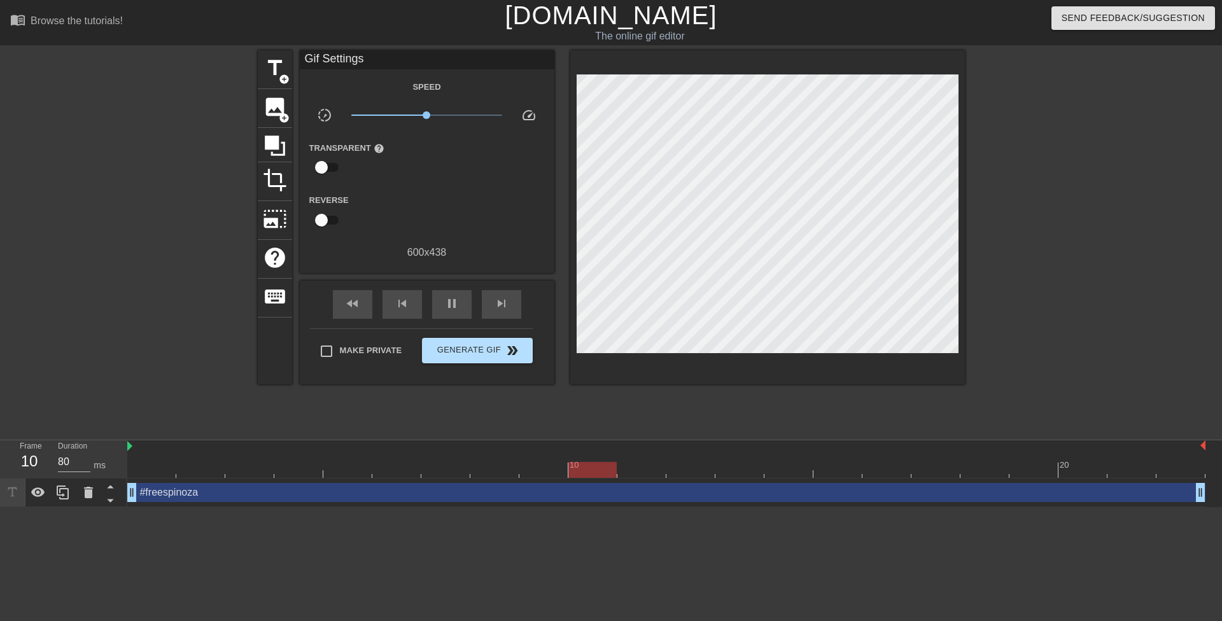
type input "70"
click at [501, 347] on span "Generate Gif double_arrow" at bounding box center [477, 350] width 100 height 15
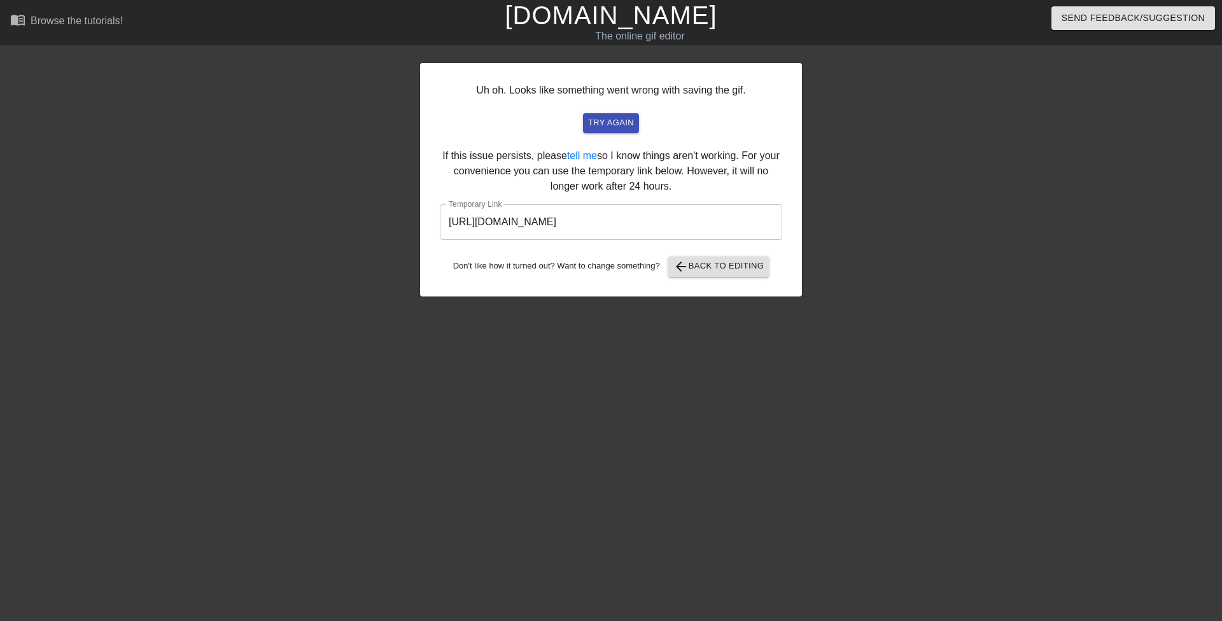
click at [663, 218] on input "[URL][DOMAIN_NAME]" at bounding box center [611, 222] width 342 height 36
